Goal: Transaction & Acquisition: Purchase product/service

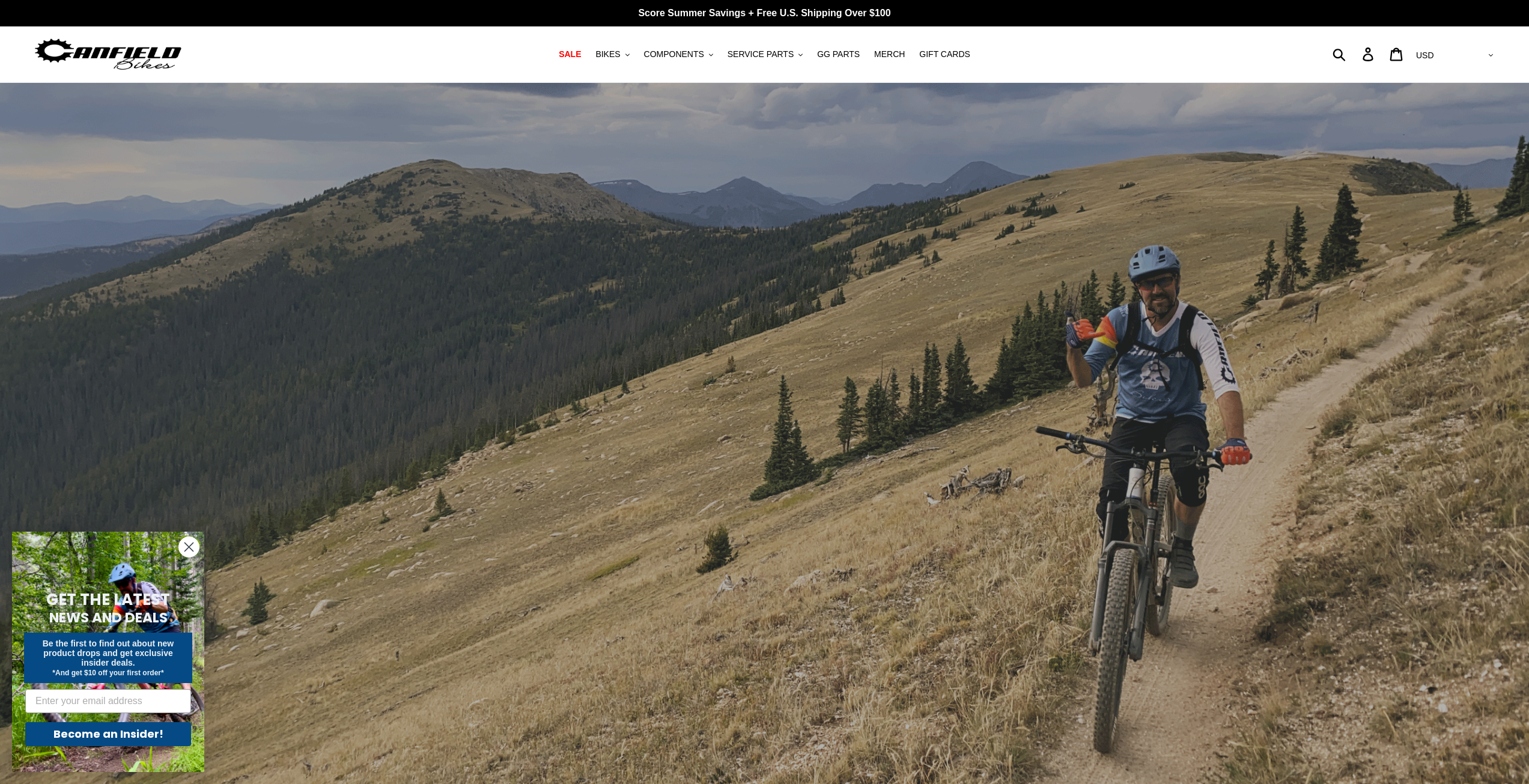
click at [185, 543] on icon "Close dialog" at bounding box center [190, 547] width 9 height 9
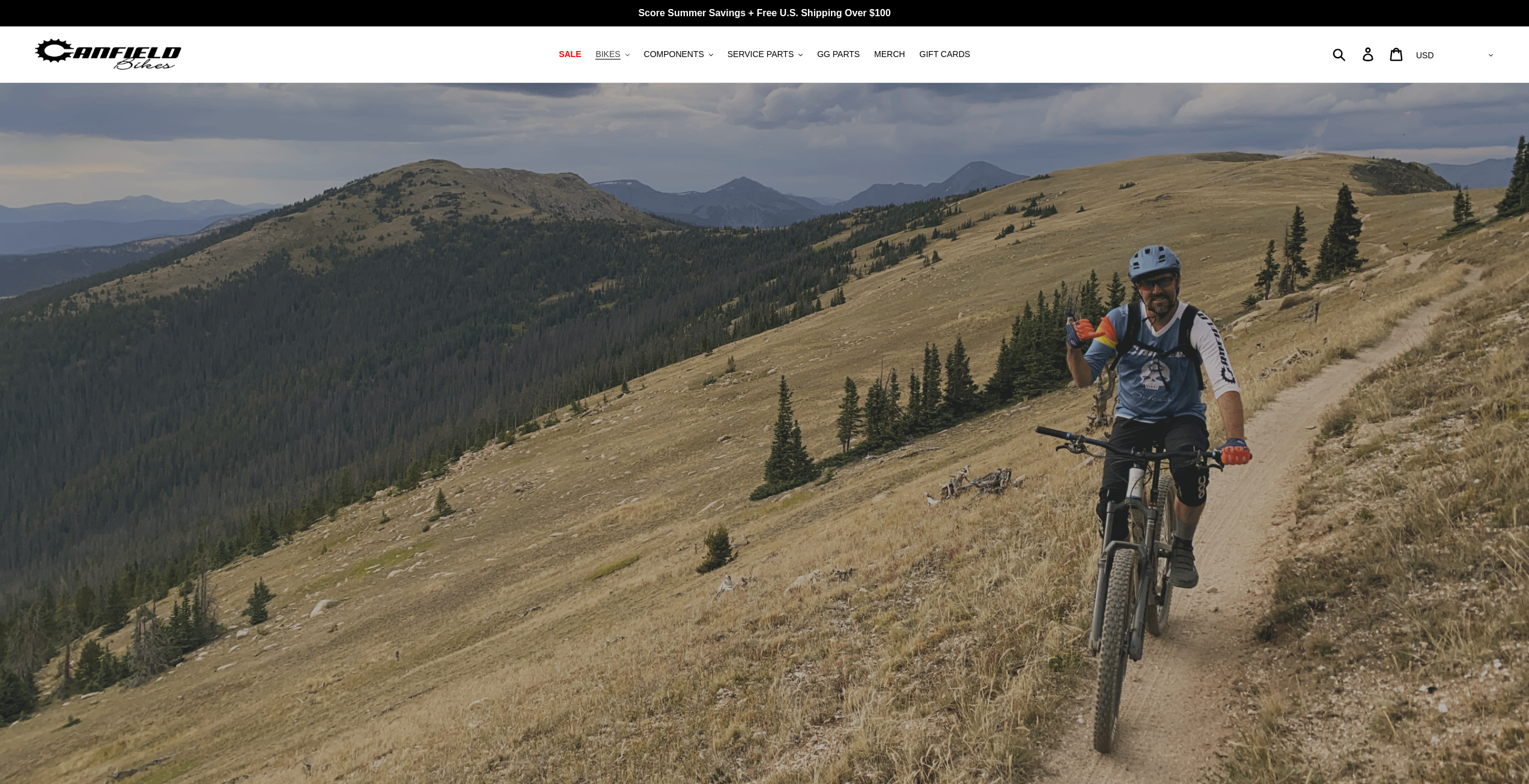
click at [614, 56] on span "BIKES" at bounding box center [607, 54] width 25 height 10
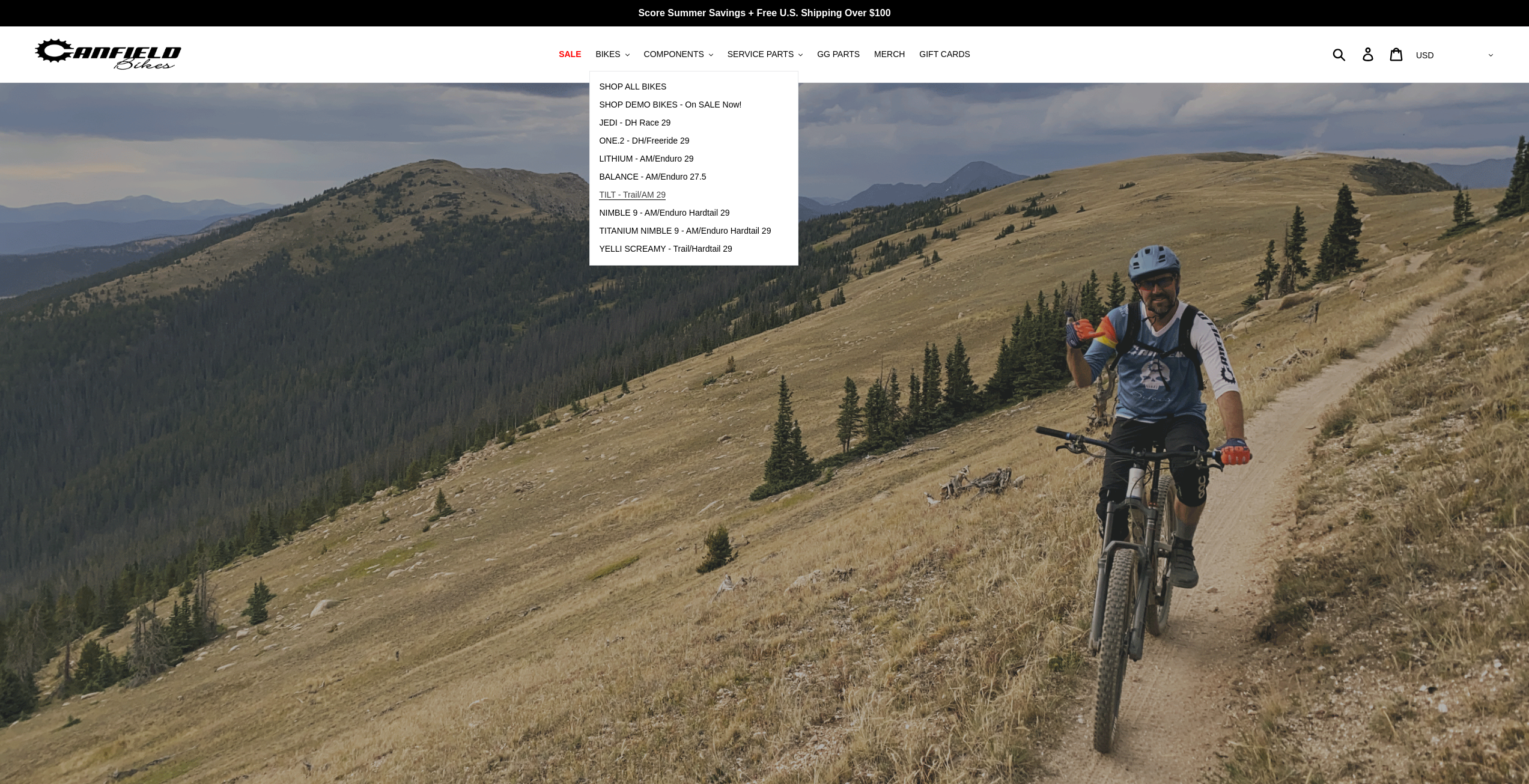
click at [649, 195] on span "TILT - Trail/AM 29" at bounding box center [632, 195] width 67 height 10
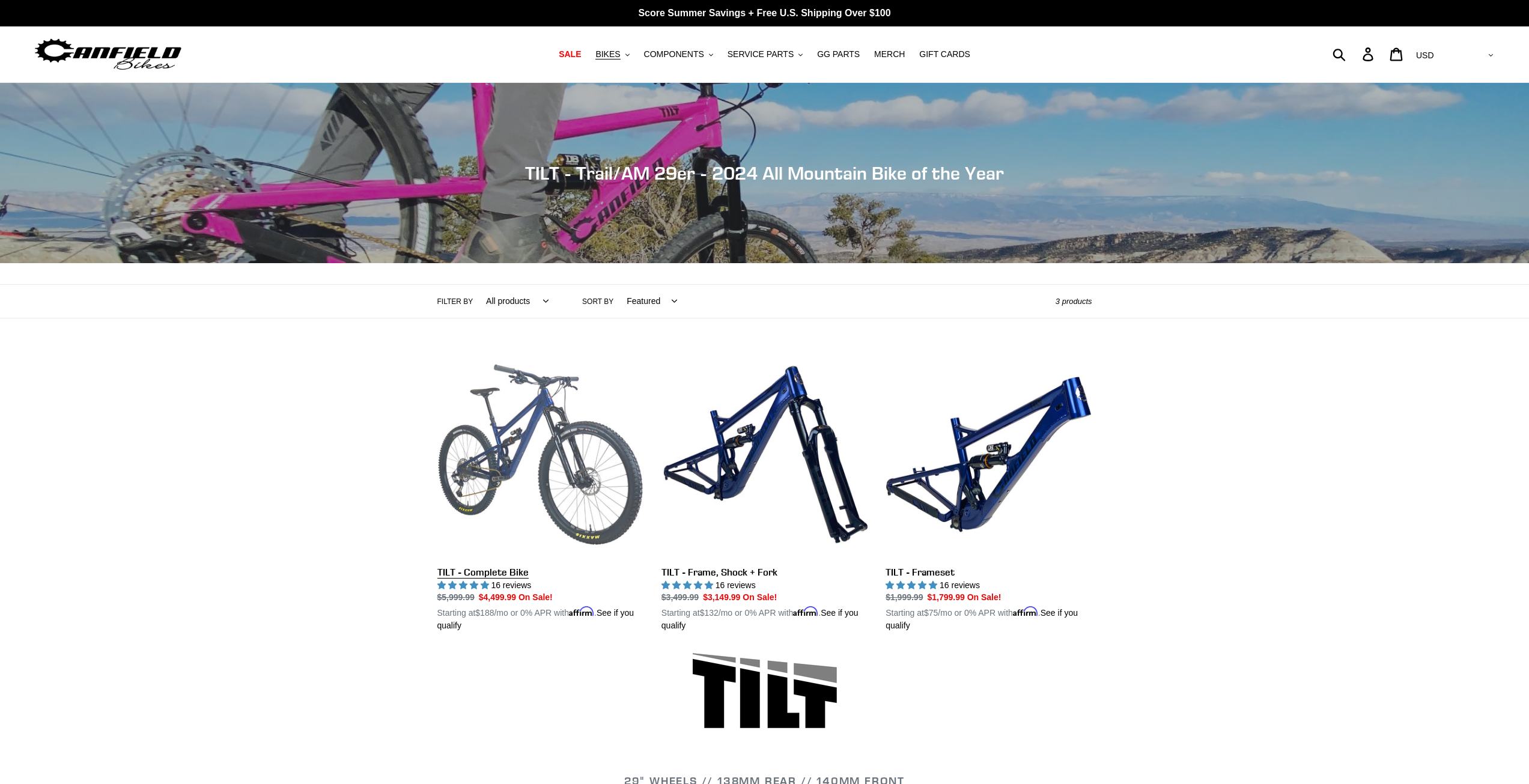
click at [523, 476] on link "TILT - Complete Bike" at bounding box center [541, 492] width 206 height 281
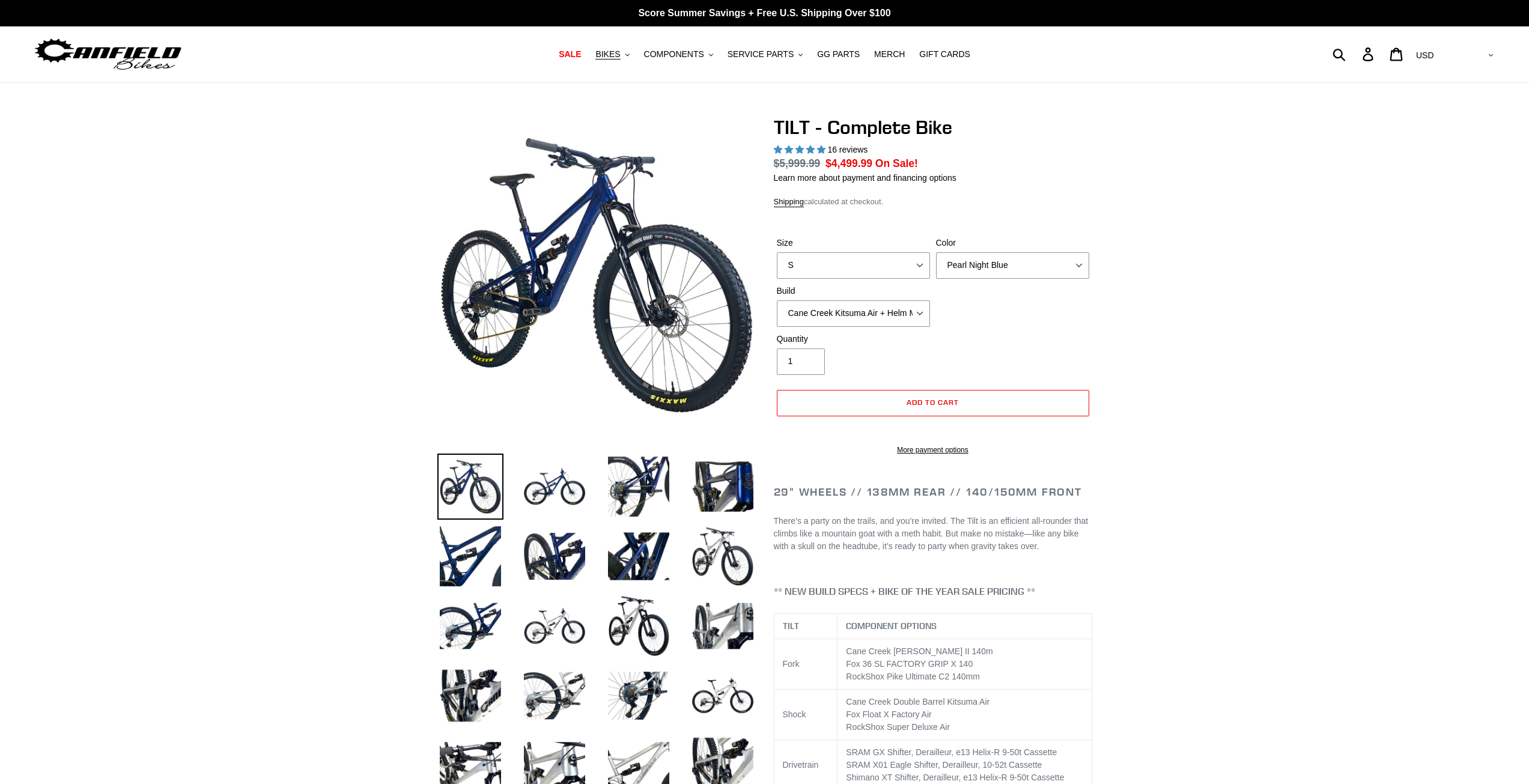
select select "highest-rating"
click at [1022, 263] on select "Pearl Night Blue Stealth Silver Raw" at bounding box center [1012, 265] width 154 height 27
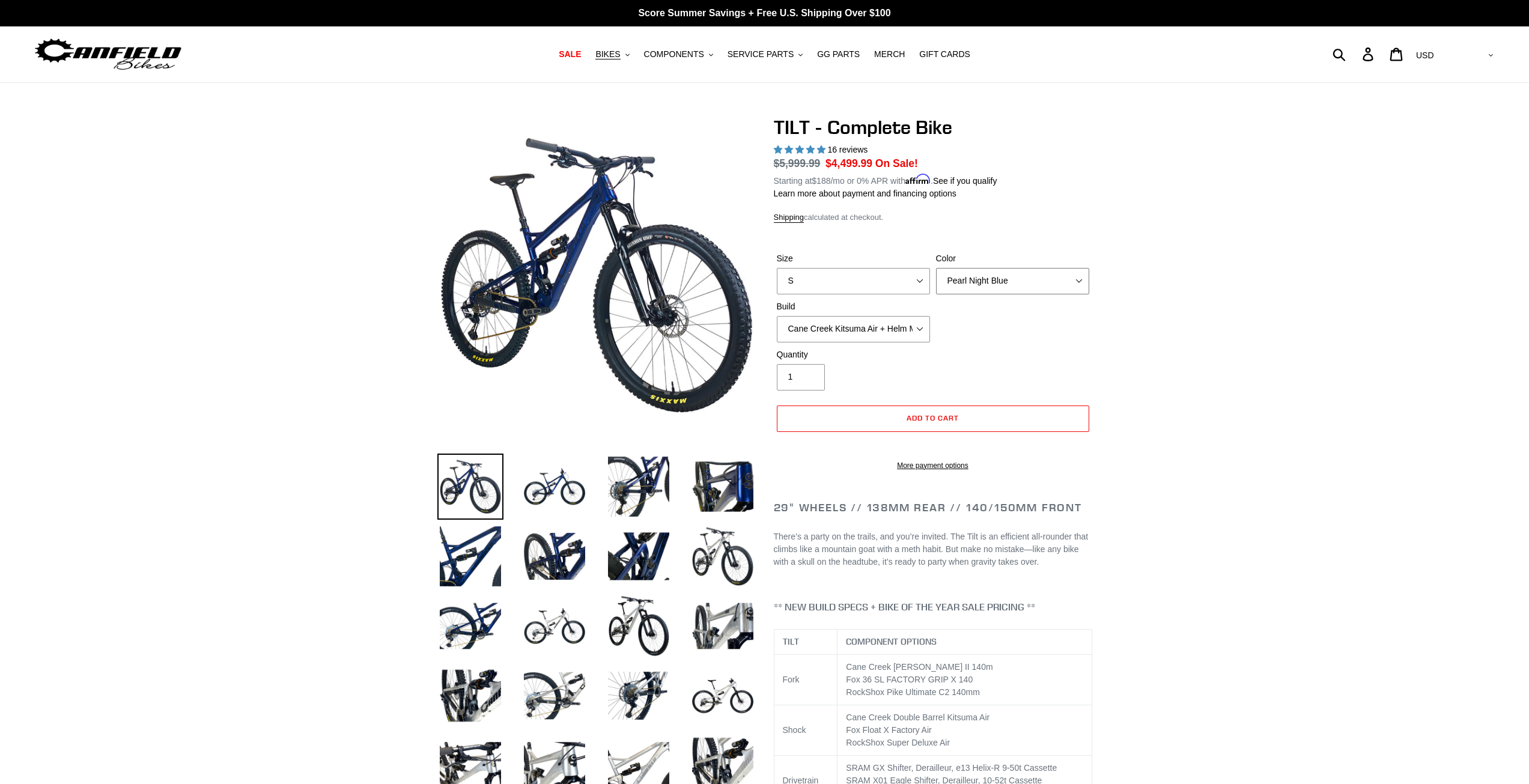
click at [1003, 278] on select "Pearl Night Blue Stealth Silver Raw" at bounding box center [1012, 280] width 154 height 27
click at [936, 268] on select "Pearl Night Blue Stealth Silver Raw" at bounding box center [1012, 280] width 154 height 27
click at [630, 626] on img at bounding box center [638, 625] width 66 height 66
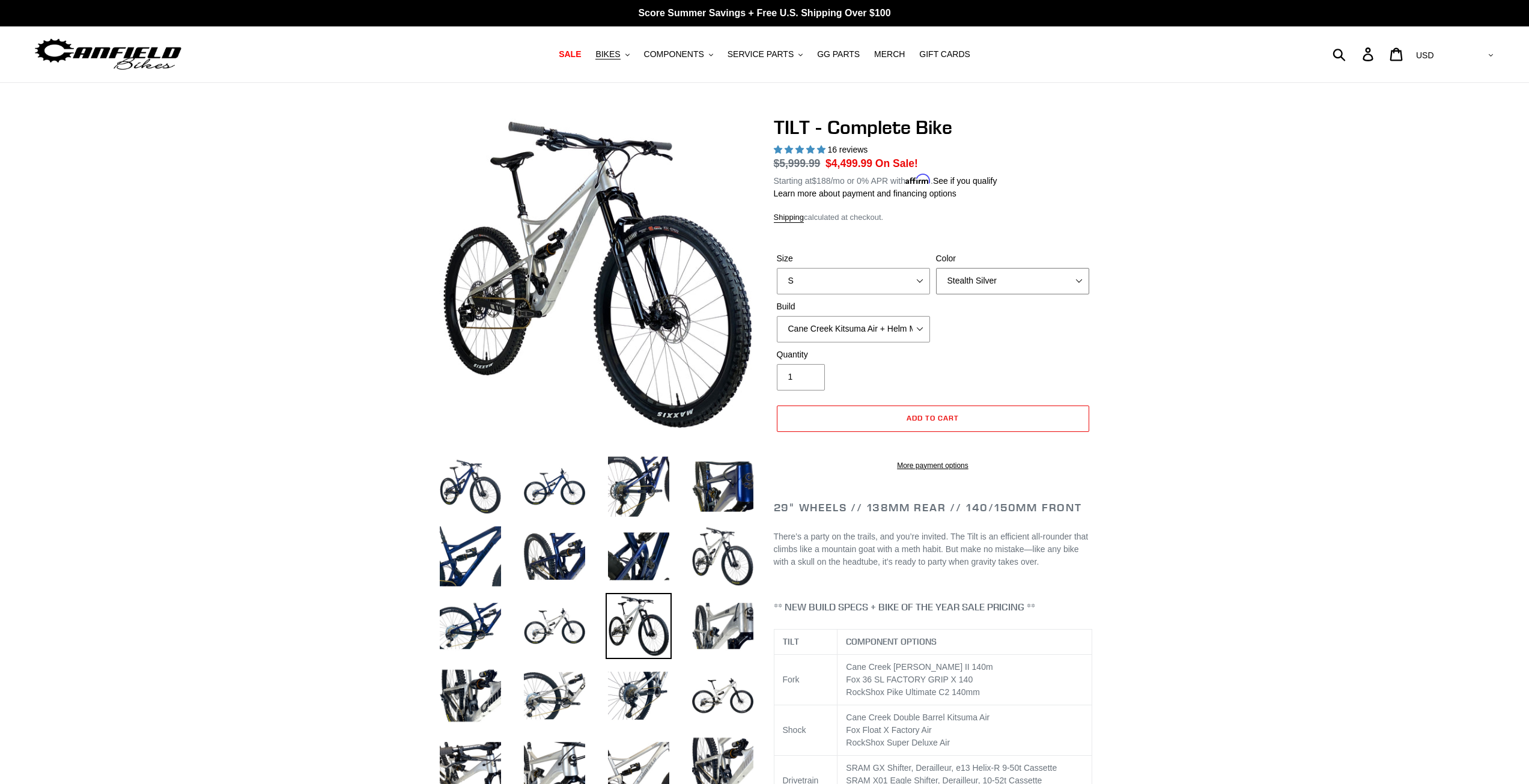
click at [1000, 277] on select "Pearl Night Blue Stealth Silver Raw" at bounding box center [1012, 280] width 154 height 27
click at [936, 268] on select "Pearl Night Blue Stealth Silver Raw" at bounding box center [1012, 280] width 154 height 27
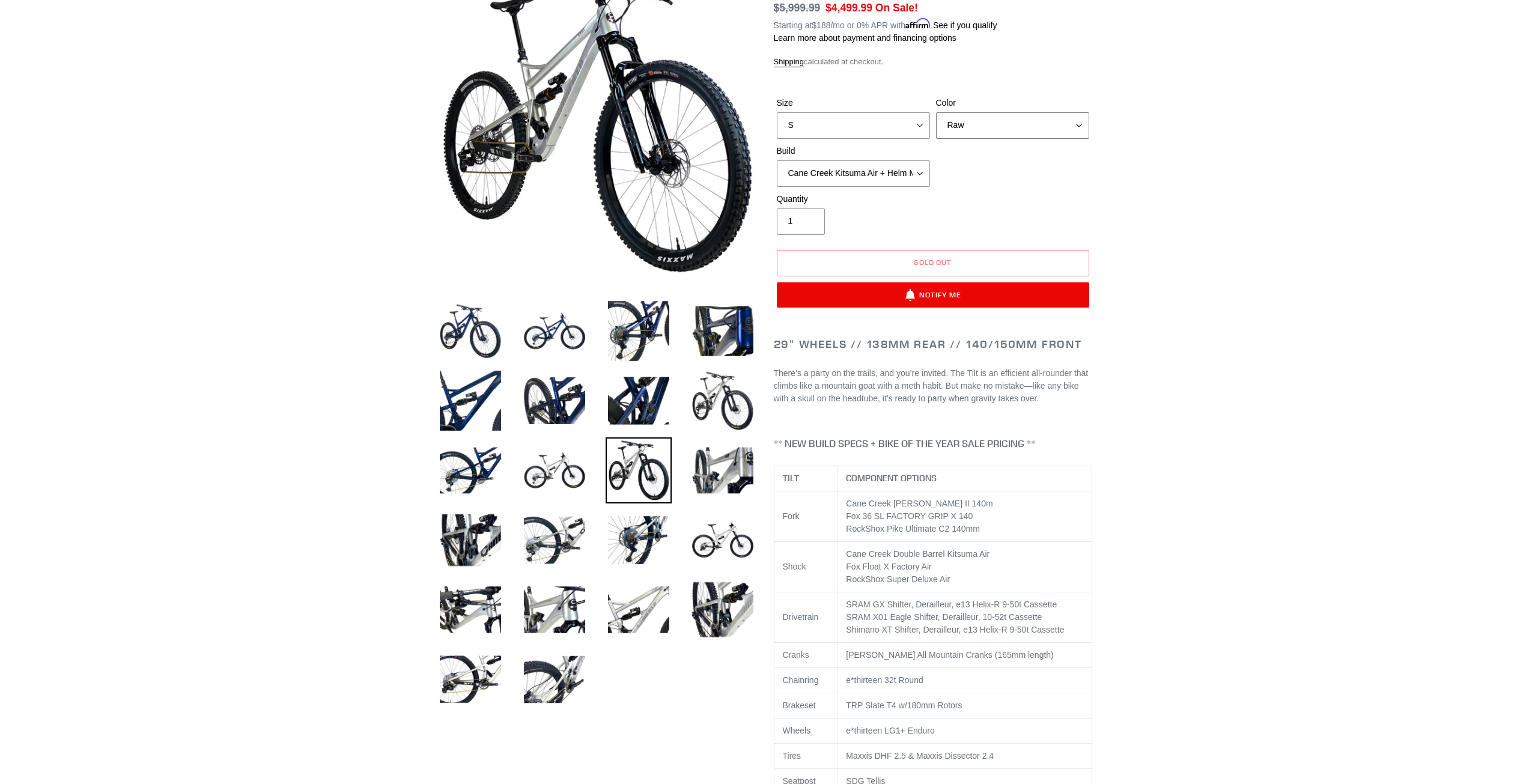
scroll to position [240, 0]
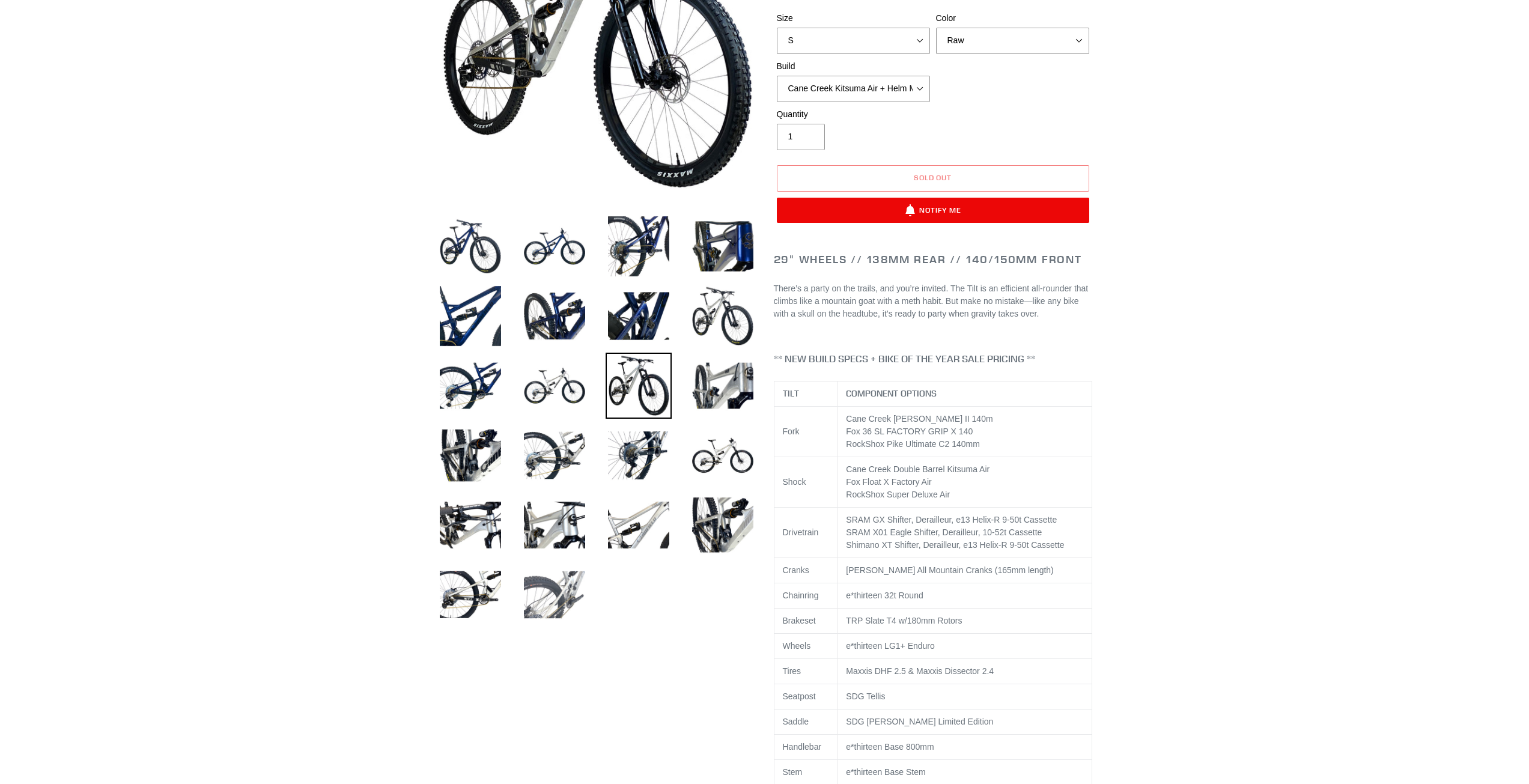
click at [576, 600] on img at bounding box center [554, 594] width 66 height 66
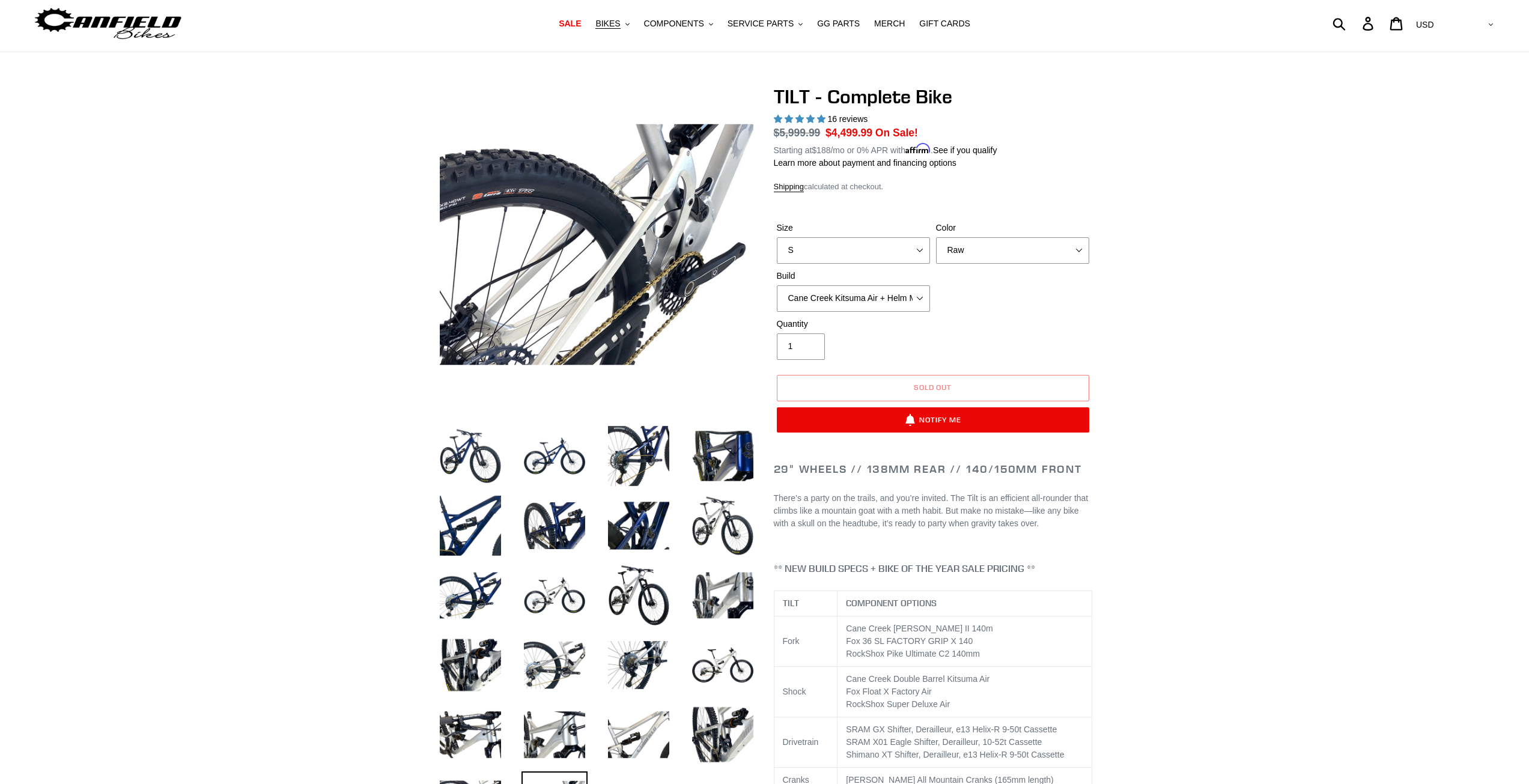
scroll to position [0, 0]
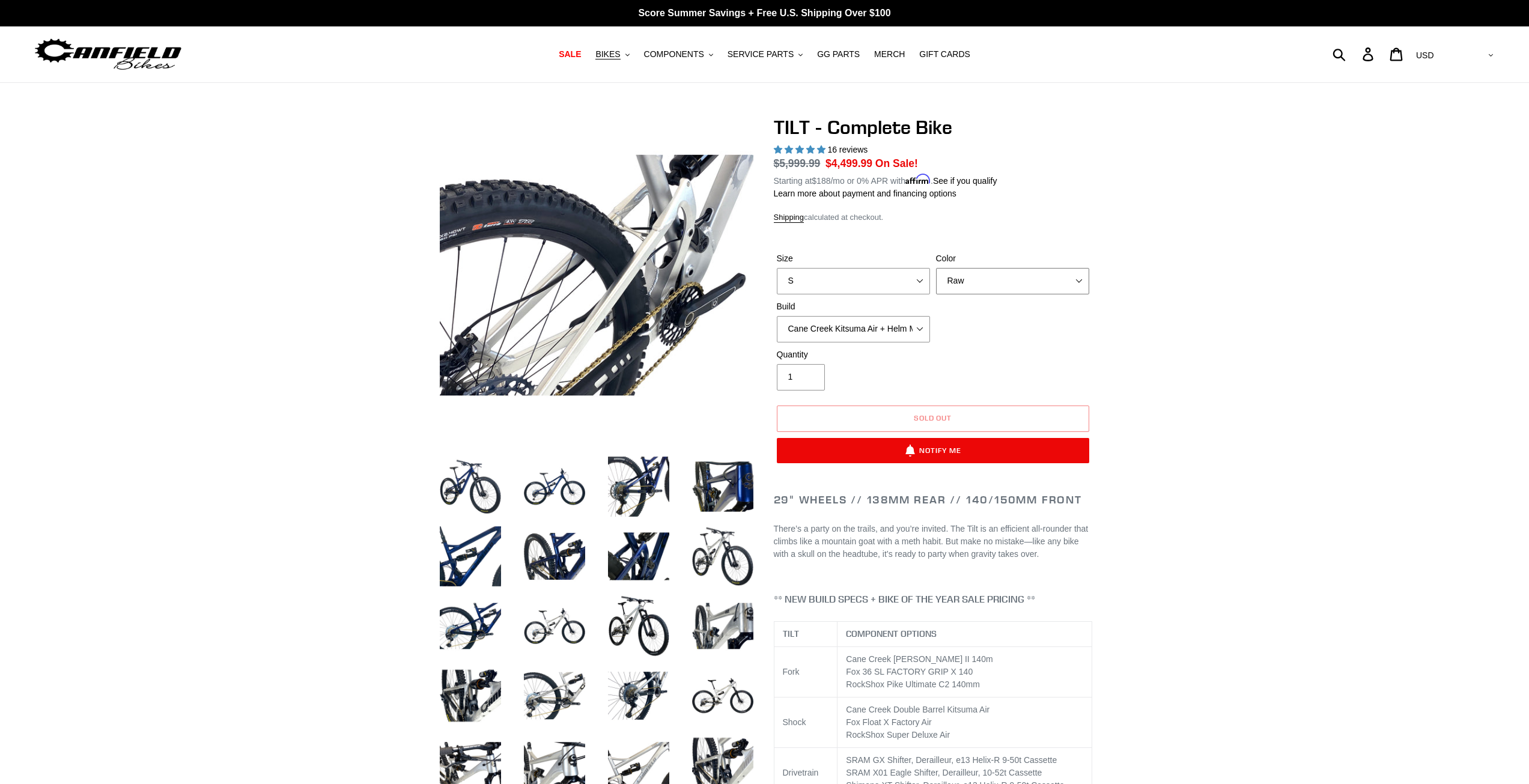
click at [1012, 286] on select "Pearl Night Blue Stealth Silver Raw" at bounding box center [1012, 280] width 154 height 27
select select "Pearl Night Blue"
click at [936, 268] on select "Pearl Night Blue Stealth Silver Raw" at bounding box center [1012, 280] width 154 height 27
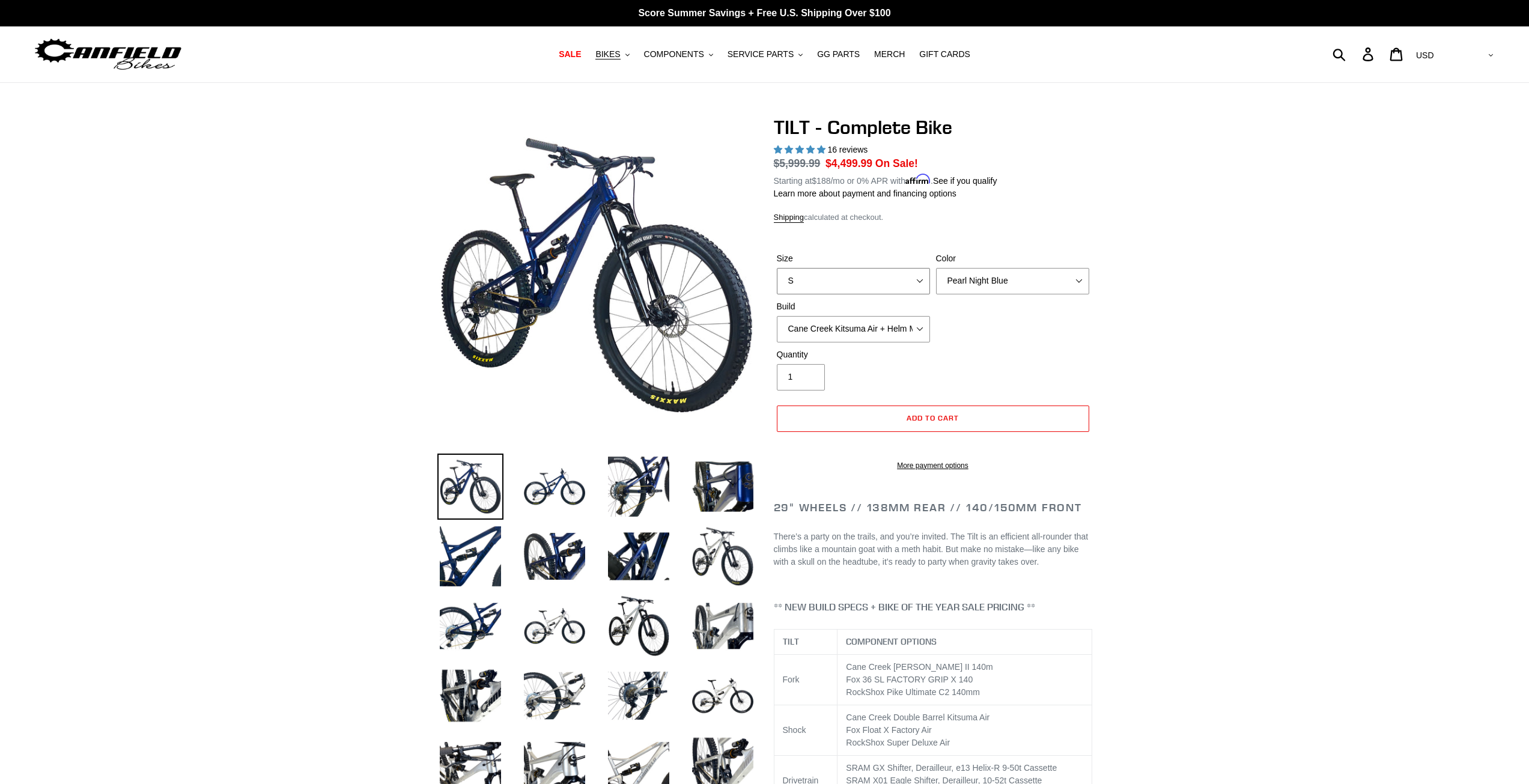
click at [796, 271] on select "S M L" at bounding box center [853, 280] width 154 height 27
select select "M"
click at [777, 268] on select "S M L" at bounding box center [853, 280] width 154 height 27
click at [888, 328] on select "Cane Creek Kitsuma Air + Helm MKII 140 + SRAM GX Cane Creek Kitsuma Air + Helm …" at bounding box center [853, 329] width 154 height 27
click at [777, 316] on select "Cane Creek Kitsuma Air + Helm MKII 140 + SRAM GX Cane Creek Kitsuma Air + Helm …" at bounding box center [853, 329] width 154 height 27
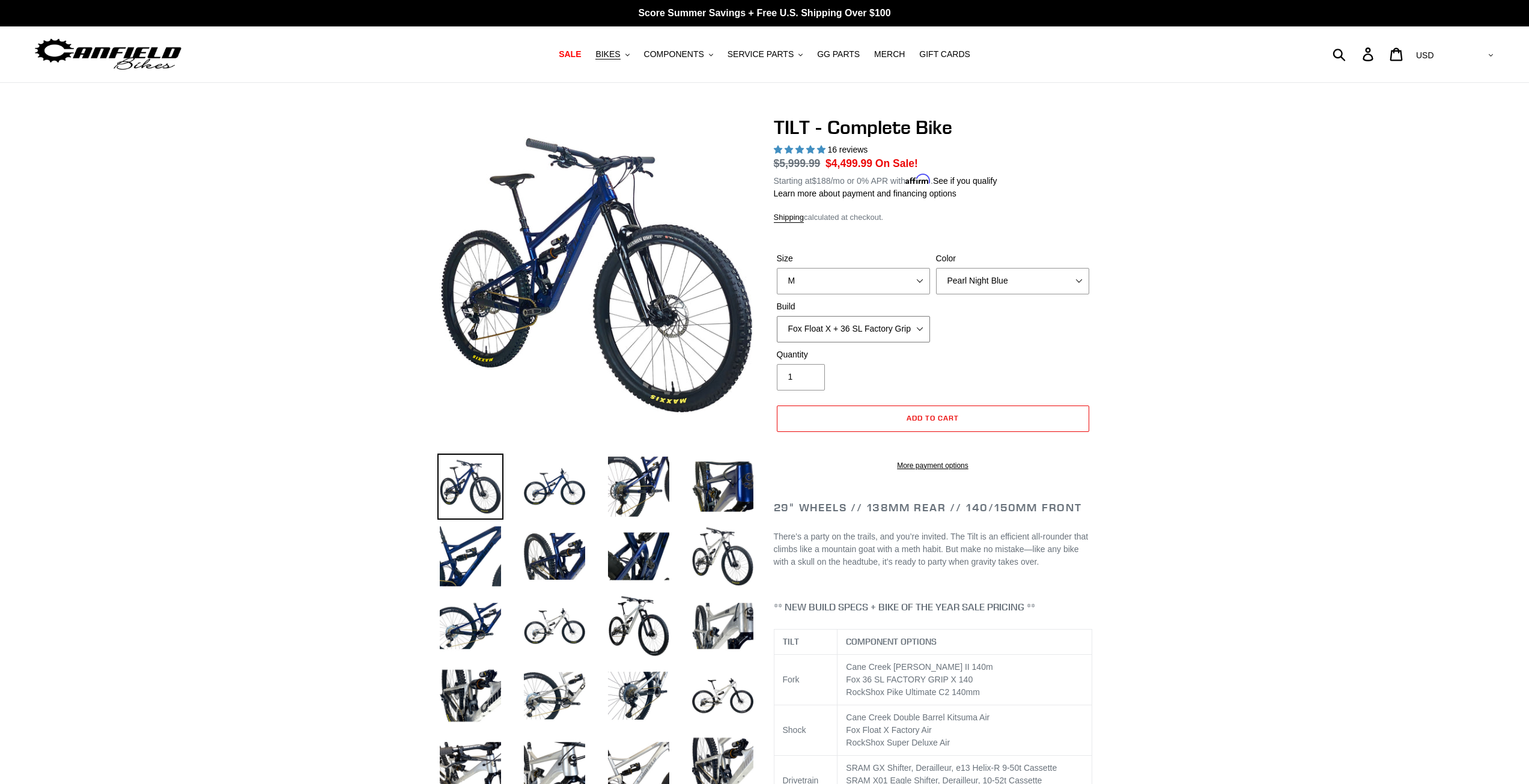
click at [912, 331] on select "Cane Creek Kitsuma Air + Helm MKII 140 + SRAM GX Cane Creek Kitsuma Air + Helm …" at bounding box center [853, 329] width 154 height 27
click at [777, 316] on select "Cane Creek Kitsuma Air + Helm MKII 140 + SRAM GX Cane Creek Kitsuma Air + Helm …" at bounding box center [853, 329] width 154 height 27
click at [910, 338] on select "Cane Creek Kitsuma Air + Helm MKII 140 + SRAM GX Cane Creek Kitsuma Air + Helm …" at bounding box center [853, 329] width 154 height 27
click at [777, 316] on select "Cane Creek Kitsuma Air + Helm MKII 140 + SRAM GX Cane Creek Kitsuma Air + Helm …" at bounding box center [853, 329] width 154 height 27
click at [898, 341] on div "Size S M L Color Pearl Night Blue Stealth Silver Raw Build Cane Creek Kitsuma A…" at bounding box center [933, 300] width 318 height 96
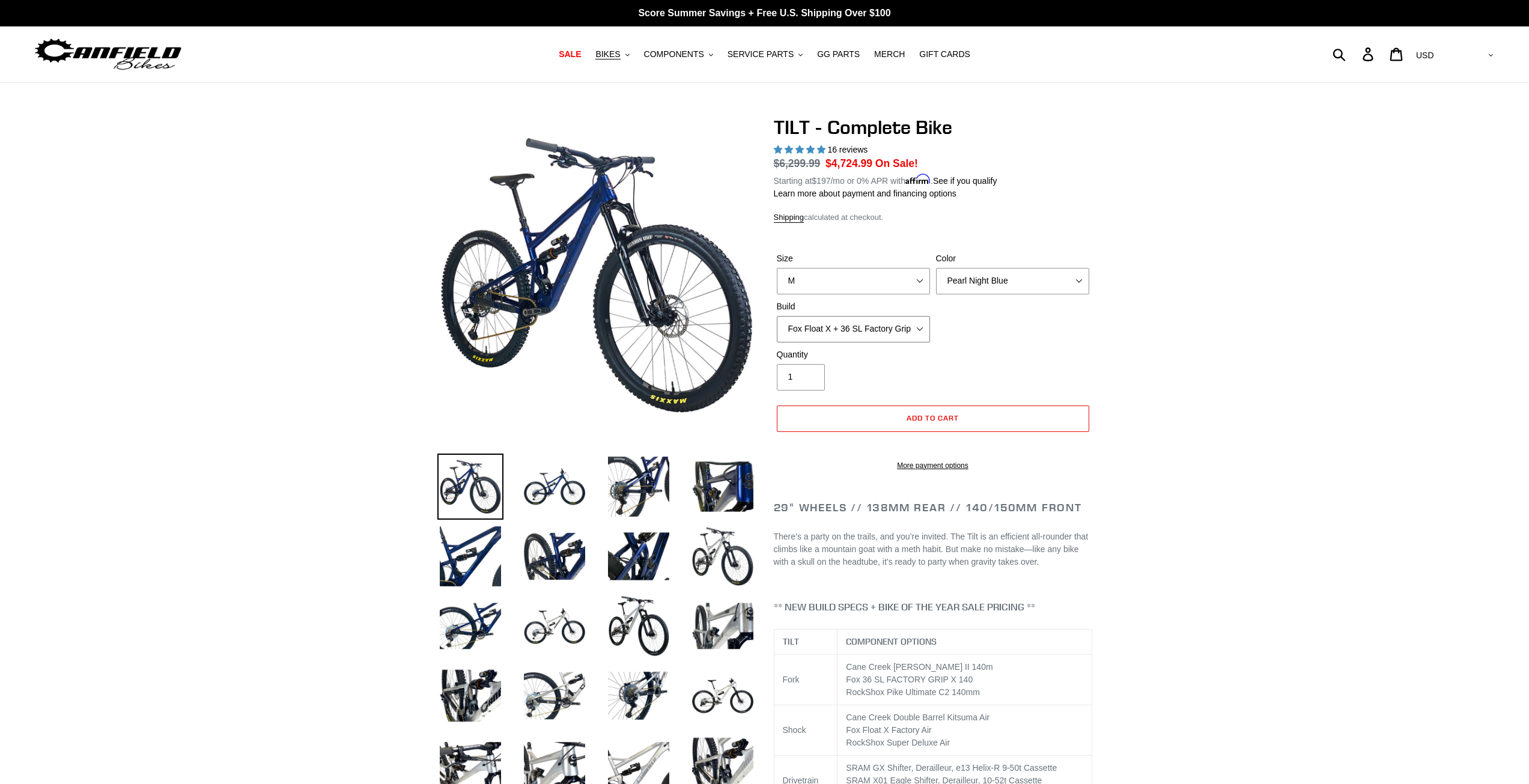
click at [895, 325] on select "Cane Creek Kitsuma Air + Helm MKII 140 + SRAM GX Cane Creek Kitsuma Air + Helm …" at bounding box center [853, 329] width 154 height 27
click at [777, 316] on select "Cane Creek Kitsuma Air + Helm MKII 140 + SRAM GX Cane Creek Kitsuma Air + Helm …" at bounding box center [853, 329] width 154 height 27
click at [918, 329] on select "Cane Creek Kitsuma Air + Helm MKII 140 + SRAM GX Cane Creek Kitsuma Air + Helm …" at bounding box center [853, 329] width 154 height 27
select select "Fox Float X + 36 SL Factory Grip X 140 + Shimano XT"
click at [777, 316] on select "Cane Creek Kitsuma Air + Helm MKII 140 + SRAM GX Cane Creek Kitsuma Air + Helm …" at bounding box center [853, 329] width 154 height 27
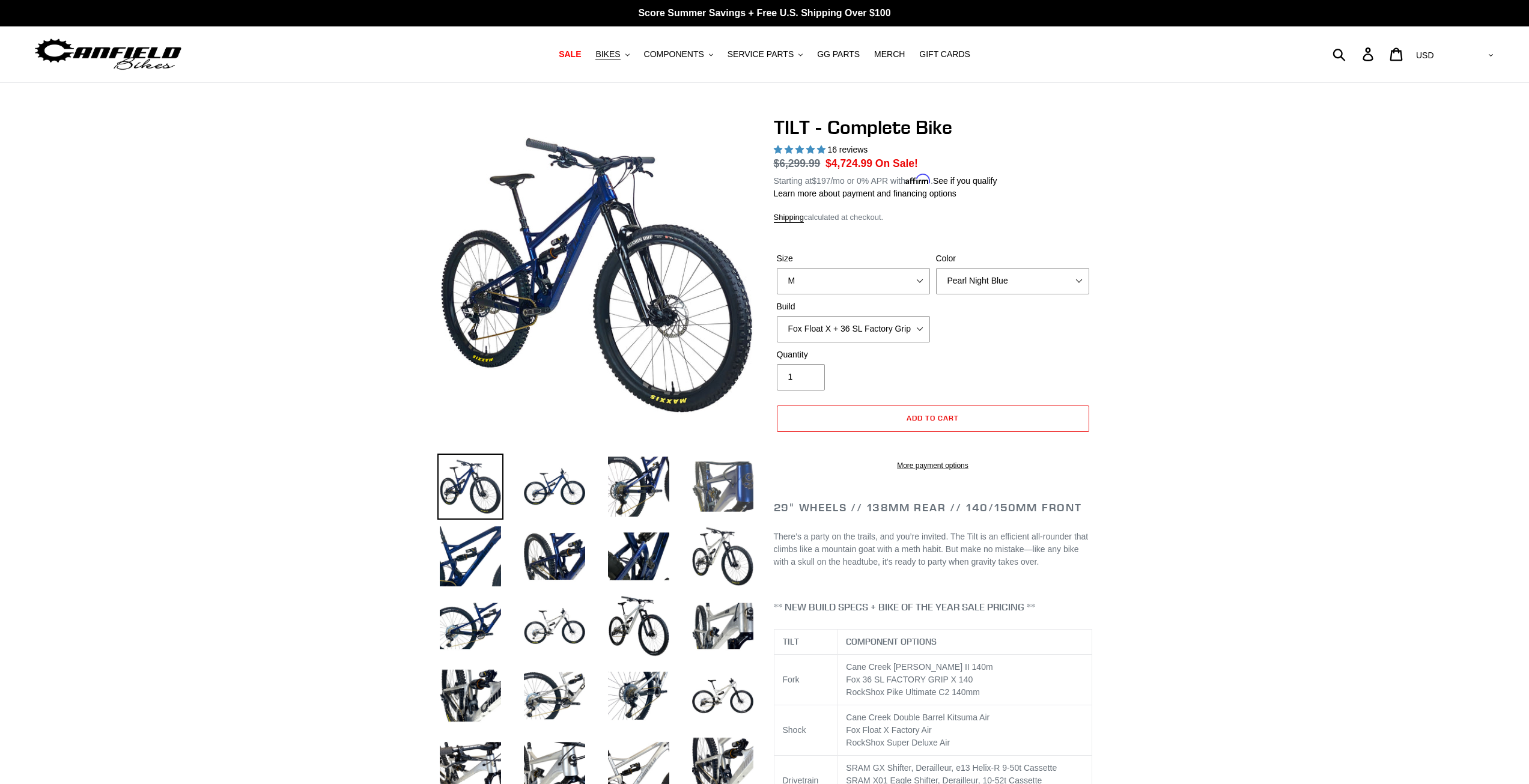
click at [713, 473] on img at bounding box center [722, 486] width 66 height 66
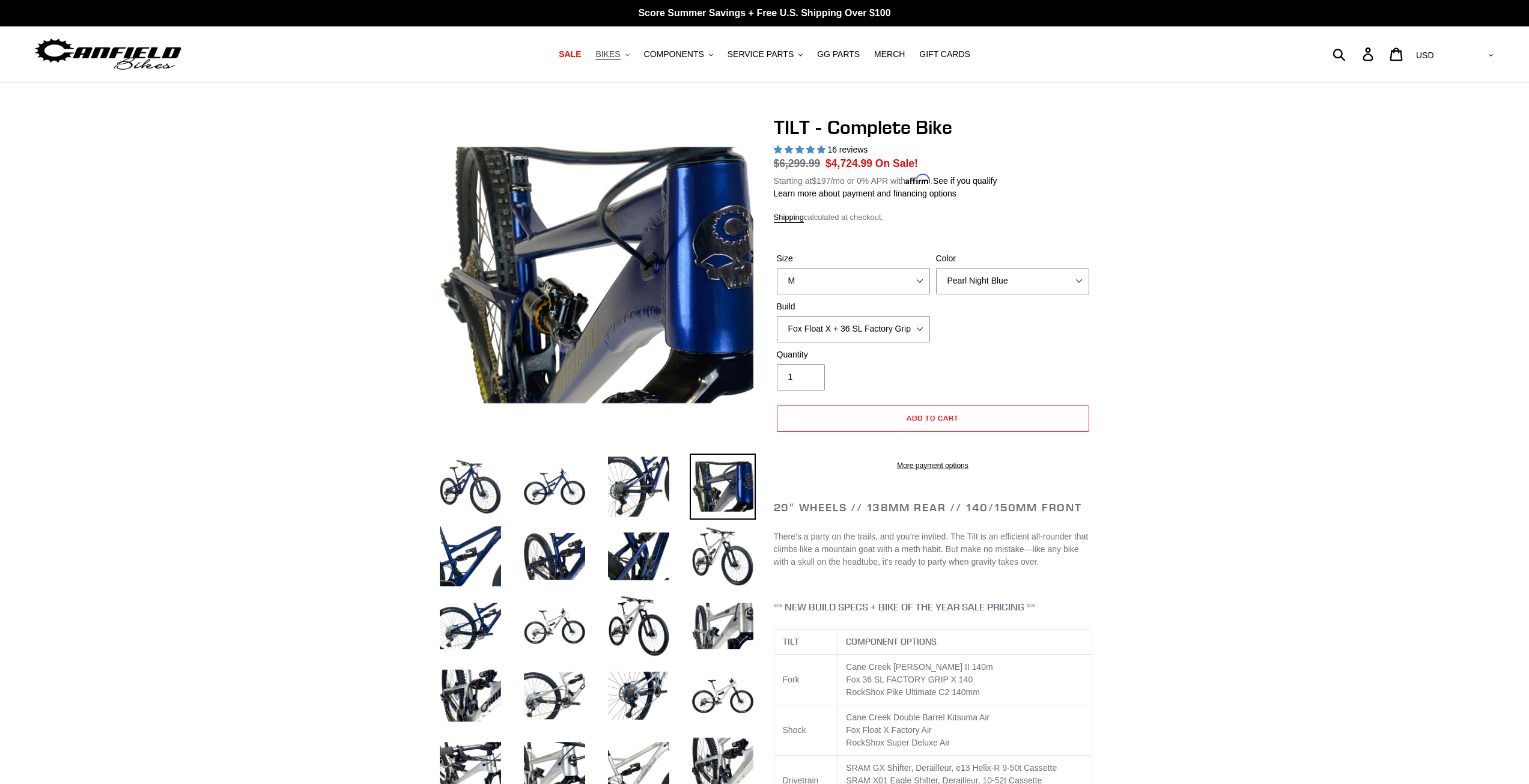
drag, startPoint x: 619, startPoint y: 55, endPoint x: 627, endPoint y: 66, distance: 13.6
click at [627, 66] on nav "SALE BIKES .cls-1{fill:#231f20} SHOP ALL BIKES SHOP DEMO BIKES - On SALE Now! J…" at bounding box center [764, 54] width 732 height 56
click at [623, 61] on button "BIKES .cls-1{fill:#231f20}" at bounding box center [612, 54] width 45 height 16
